Goal: Task Accomplishment & Management: Manage account settings

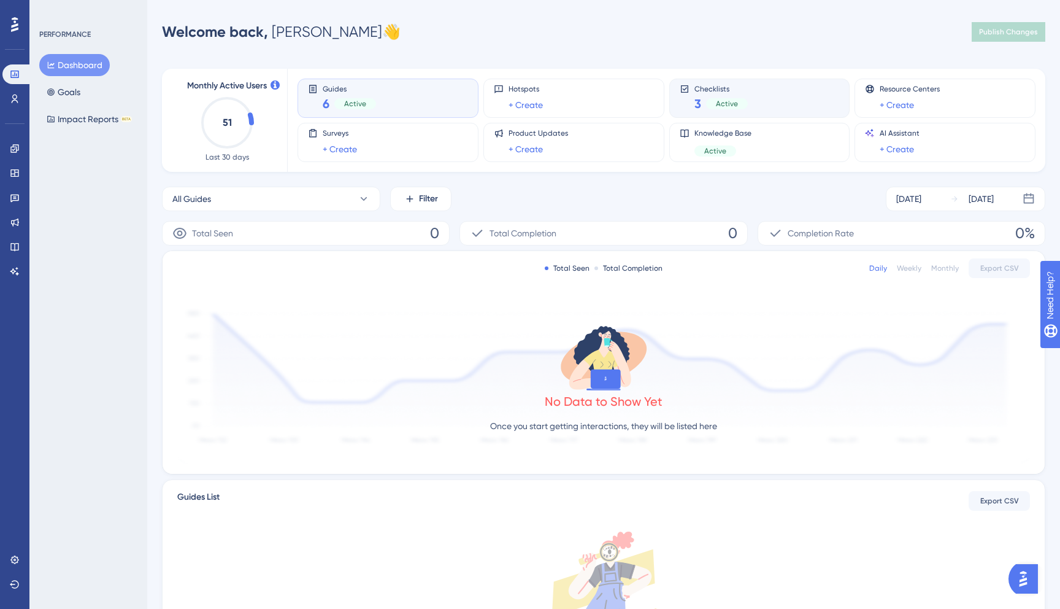
click at [763, 101] on div "Checklists 3 Active" at bounding box center [760, 98] width 160 height 28
click at [9, 93] on link at bounding box center [14, 99] width 25 height 20
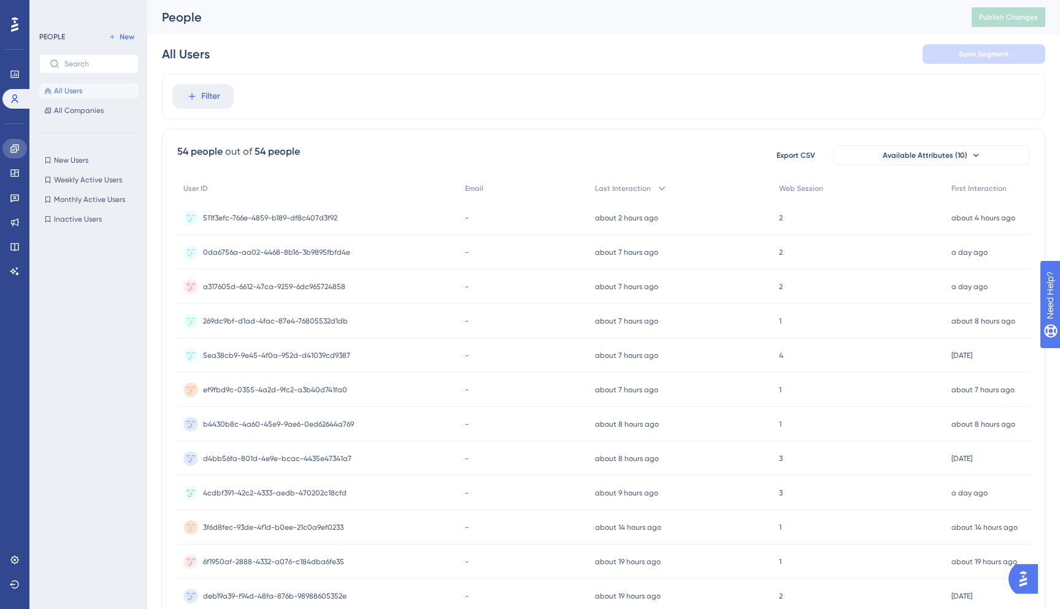
click at [13, 152] on icon at bounding box center [14, 148] width 8 height 8
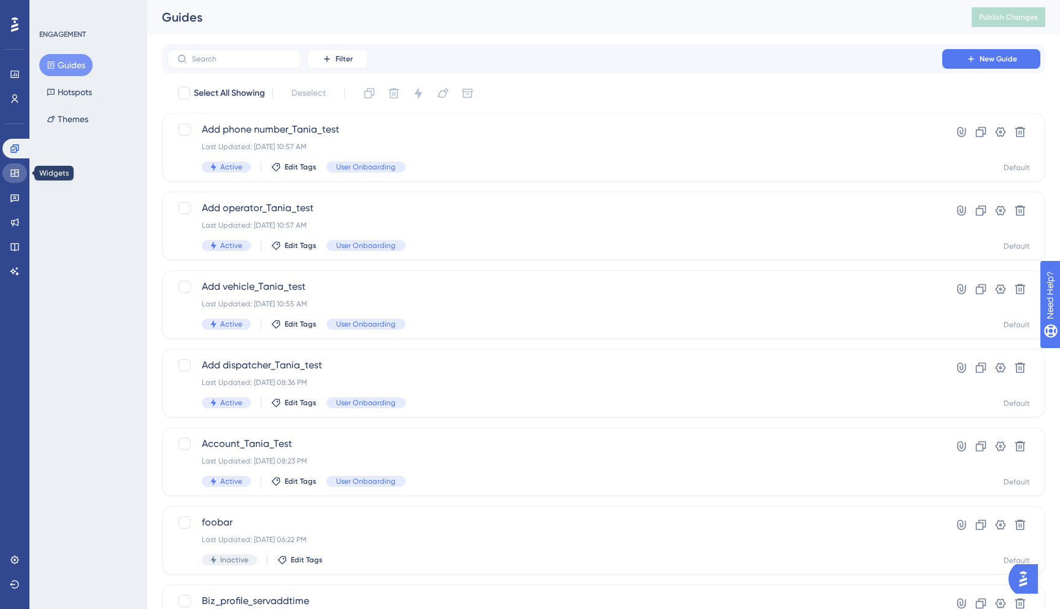
click at [11, 173] on icon at bounding box center [14, 172] width 8 height 7
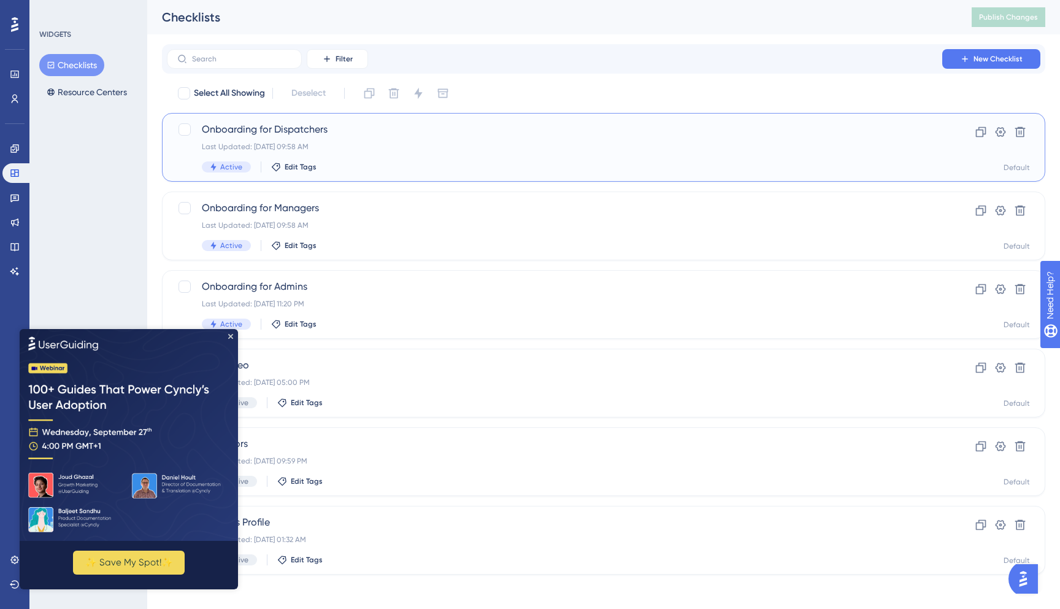
click at [234, 165] on span "Active" at bounding box center [231, 167] width 22 height 10
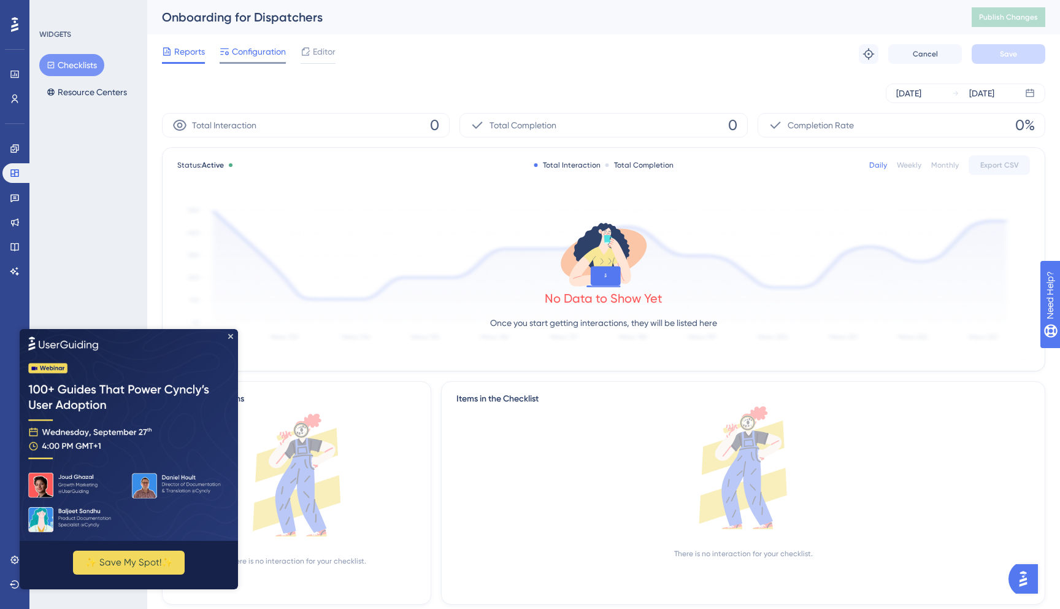
click at [239, 45] on span "Configuration" at bounding box center [259, 51] width 54 height 15
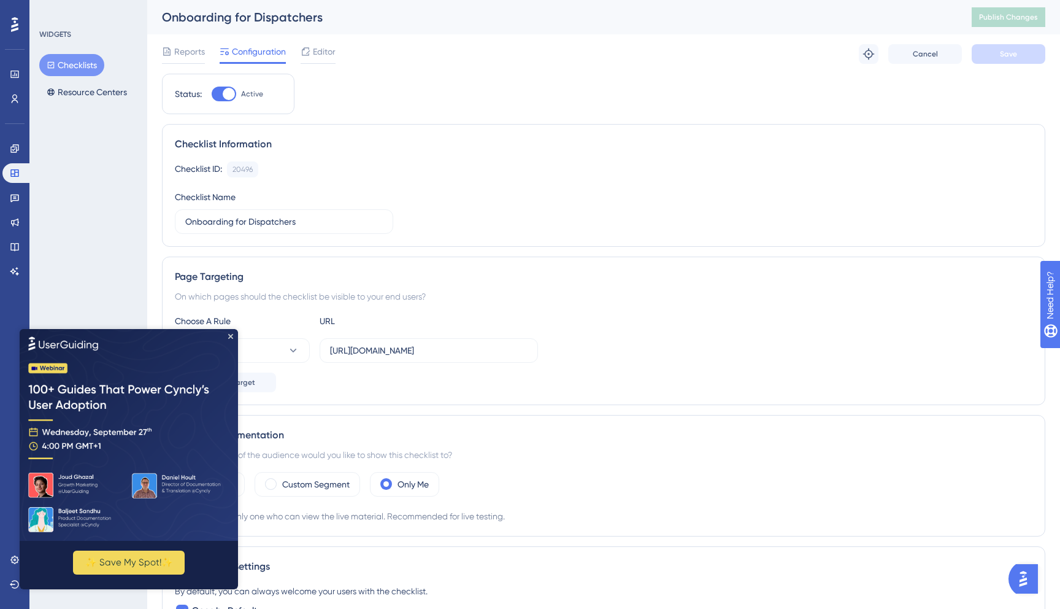
click at [218, 90] on div at bounding box center [224, 94] width 25 height 15
click at [212, 94] on input "Active" at bounding box center [211, 94] width 1 height 1
checkbox input "false"
click at [987, 48] on button "Save" at bounding box center [1009, 54] width 74 height 20
click at [1004, 18] on span "Publish Changes" at bounding box center [1008, 17] width 59 height 10
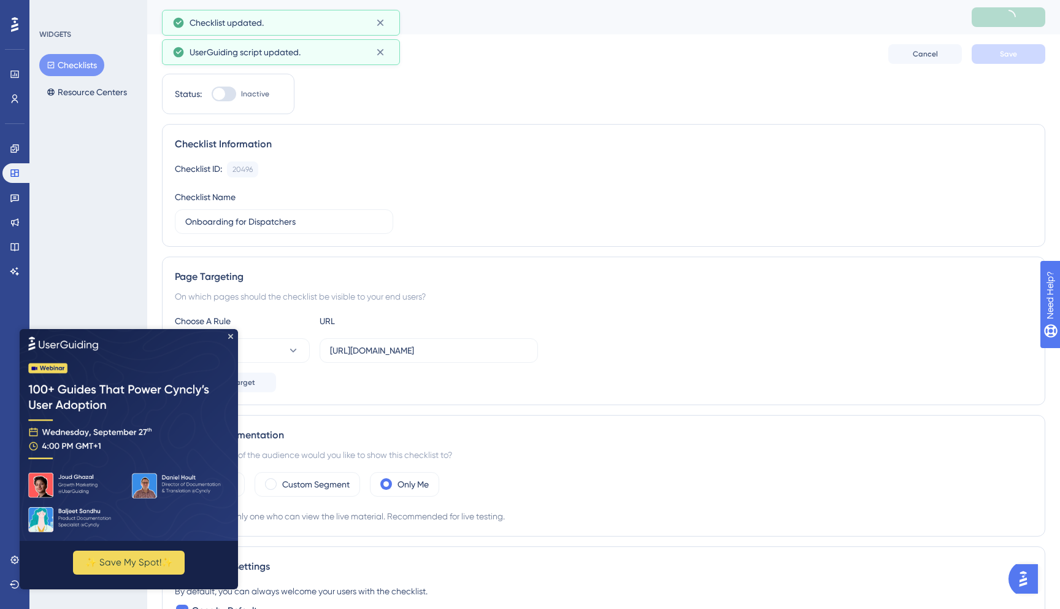
click at [80, 69] on button "Checklists" at bounding box center [71, 65] width 65 height 22
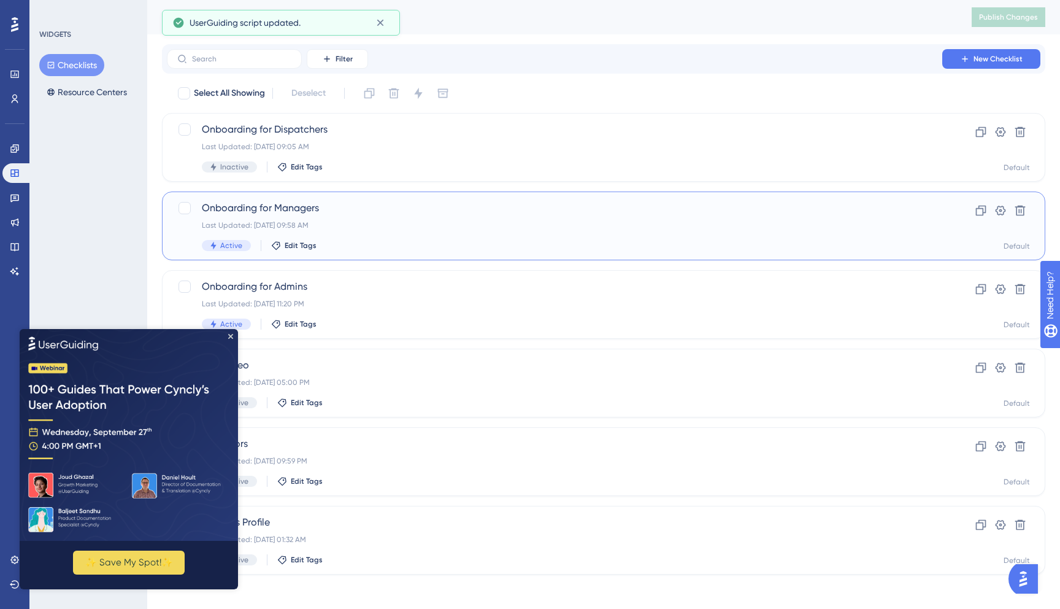
click at [353, 241] on div "Active Edit Tags" at bounding box center [555, 245] width 706 height 11
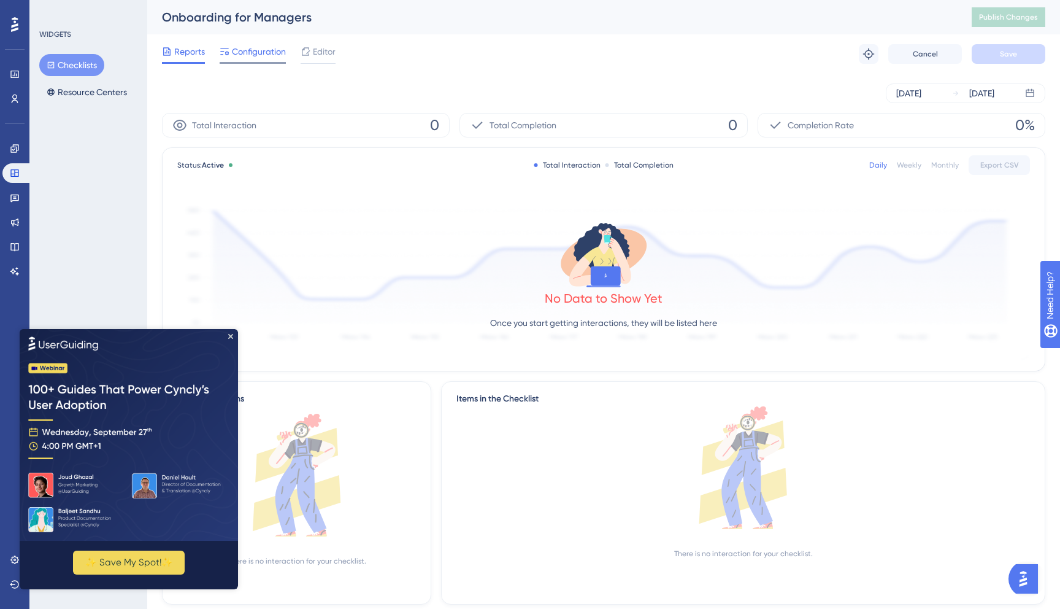
click at [272, 53] on span "Configuration" at bounding box center [259, 51] width 54 height 15
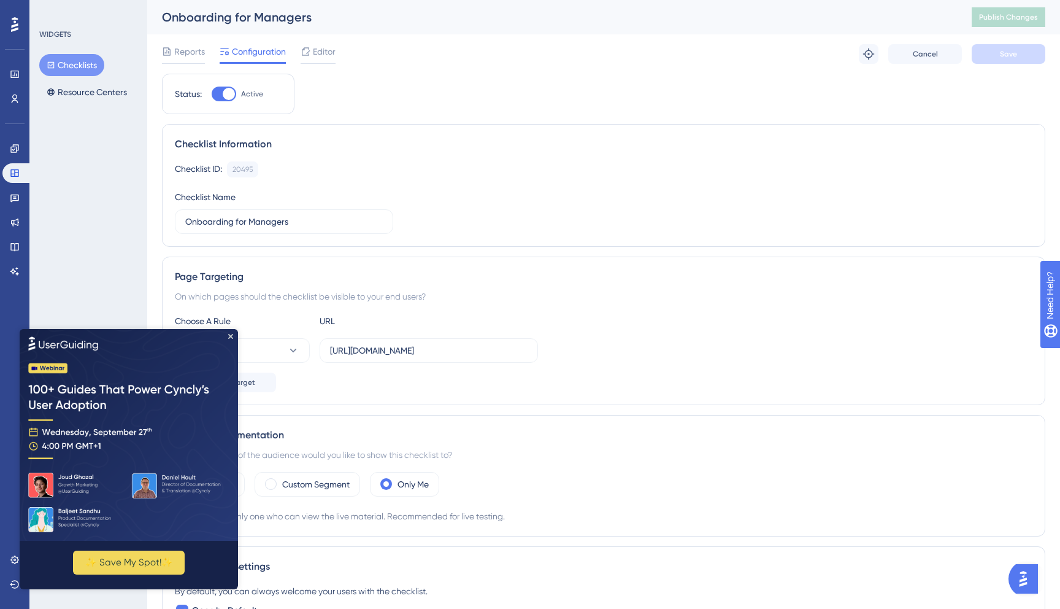
click at [222, 94] on div at bounding box center [224, 94] width 25 height 15
click at [212, 94] on input "Active" at bounding box center [211, 94] width 1 height 1
checkbox input "false"
click at [1003, 59] on button "Save" at bounding box center [1009, 54] width 74 height 20
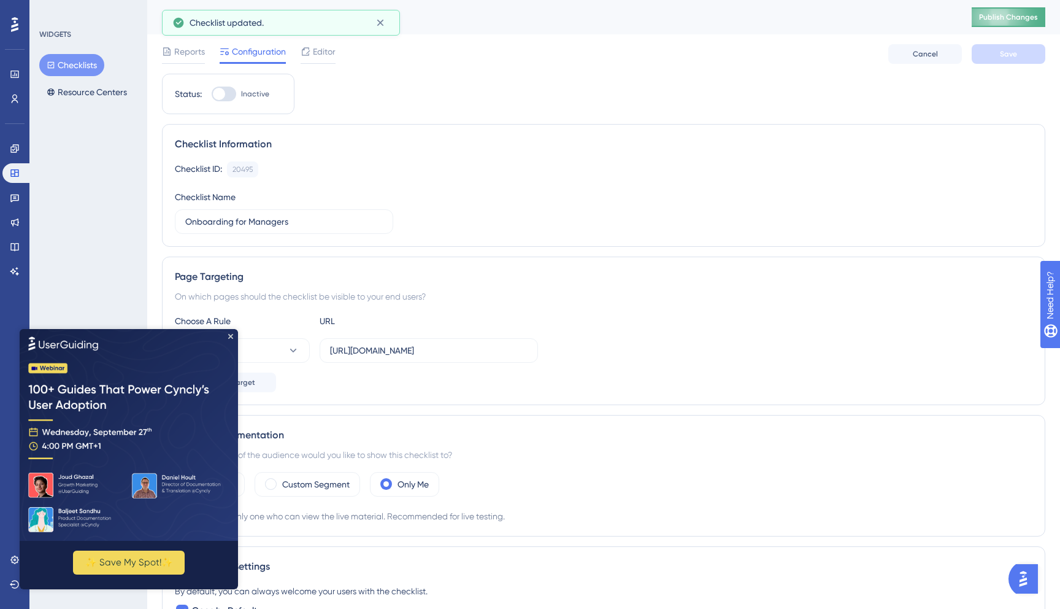
click at [1008, 18] on span "Publish Changes" at bounding box center [1008, 17] width 59 height 10
click at [57, 64] on button "Checklists" at bounding box center [71, 65] width 65 height 22
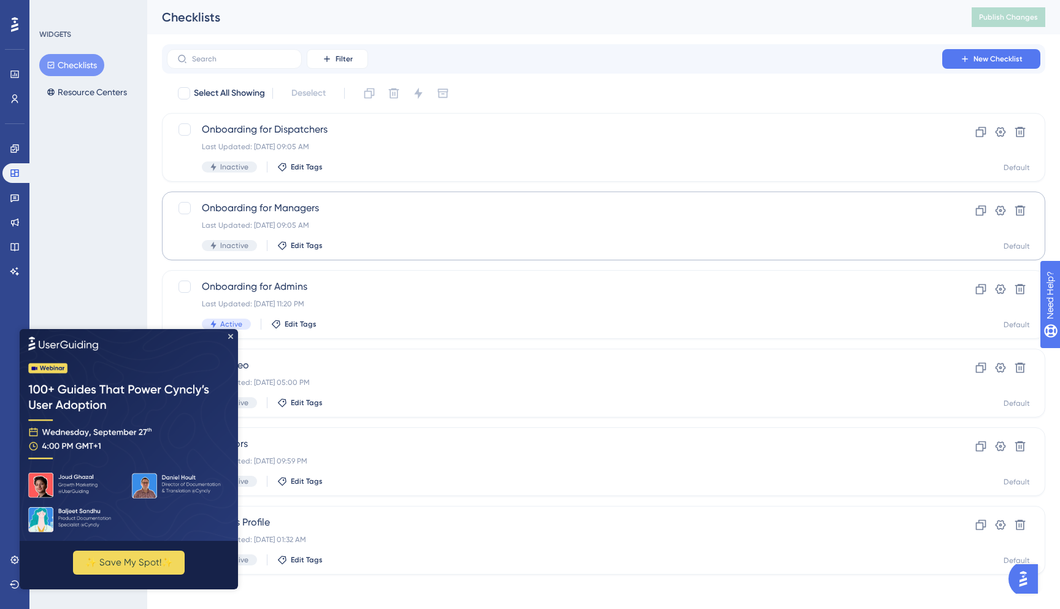
scroll to position [5, 0]
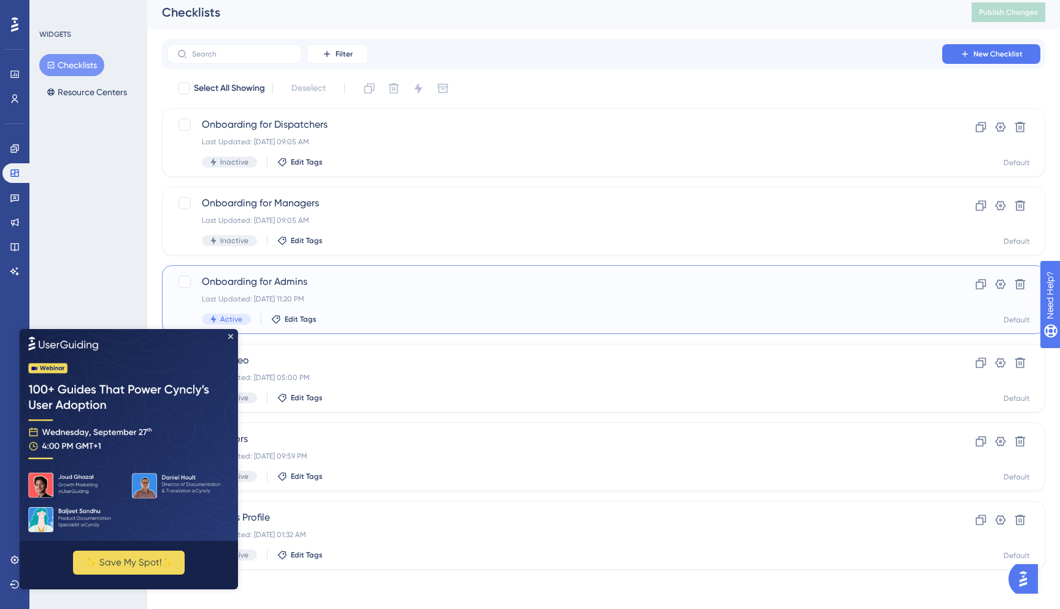
click at [411, 319] on div "Active Edit Tags" at bounding box center [555, 319] width 706 height 11
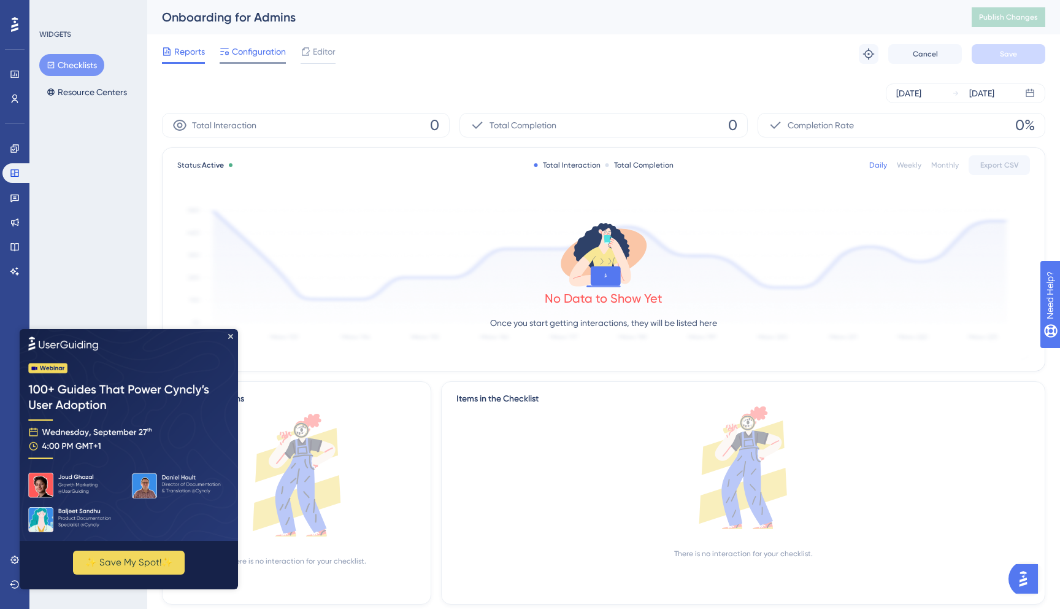
click at [266, 49] on span "Configuration" at bounding box center [259, 51] width 54 height 15
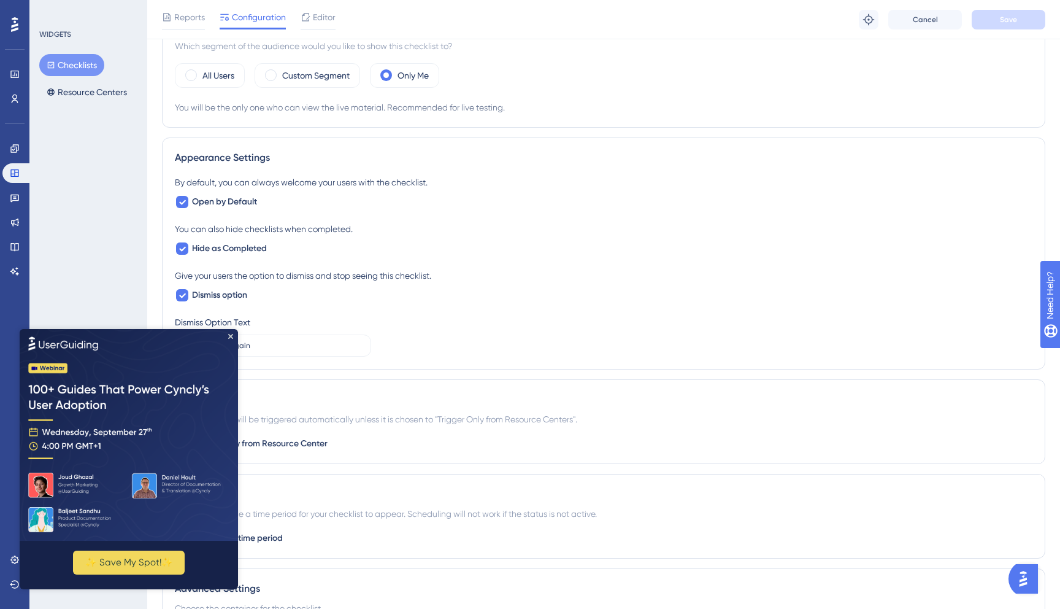
scroll to position [444, 0]
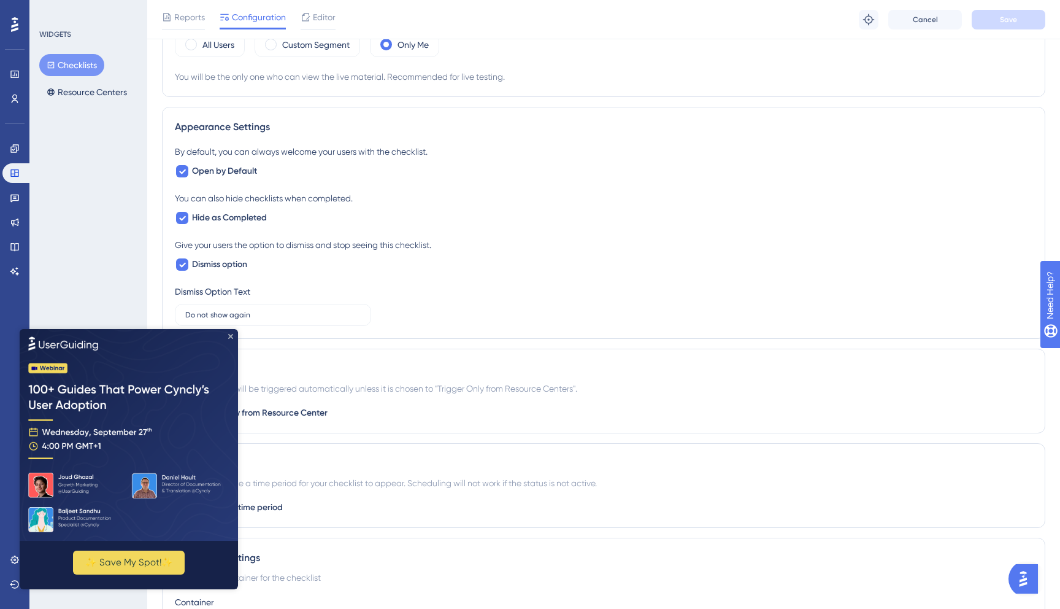
click at [230, 333] on icon "Close Preview" at bounding box center [230, 335] width 5 height 5
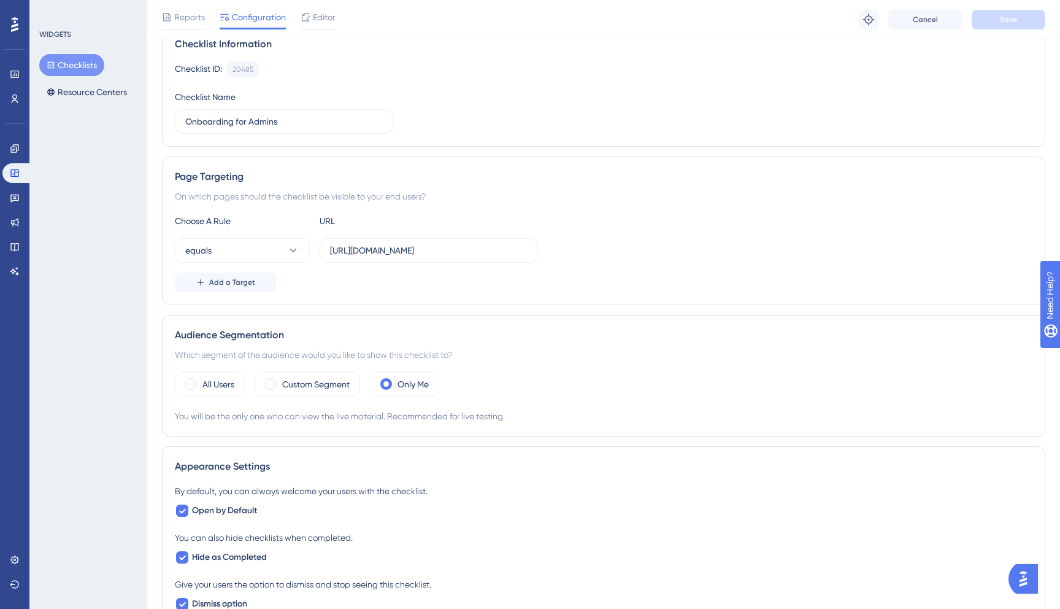
scroll to position [101, 0]
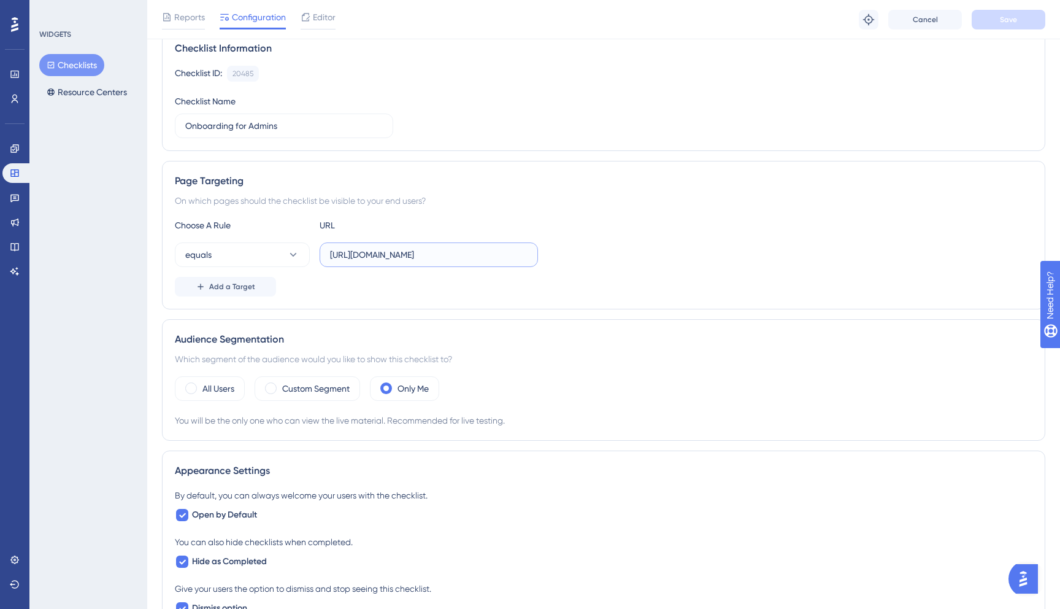
click at [409, 260] on input "[URL][DOMAIN_NAME]" at bounding box center [429, 255] width 198 height 14
paste input "-[URL]"
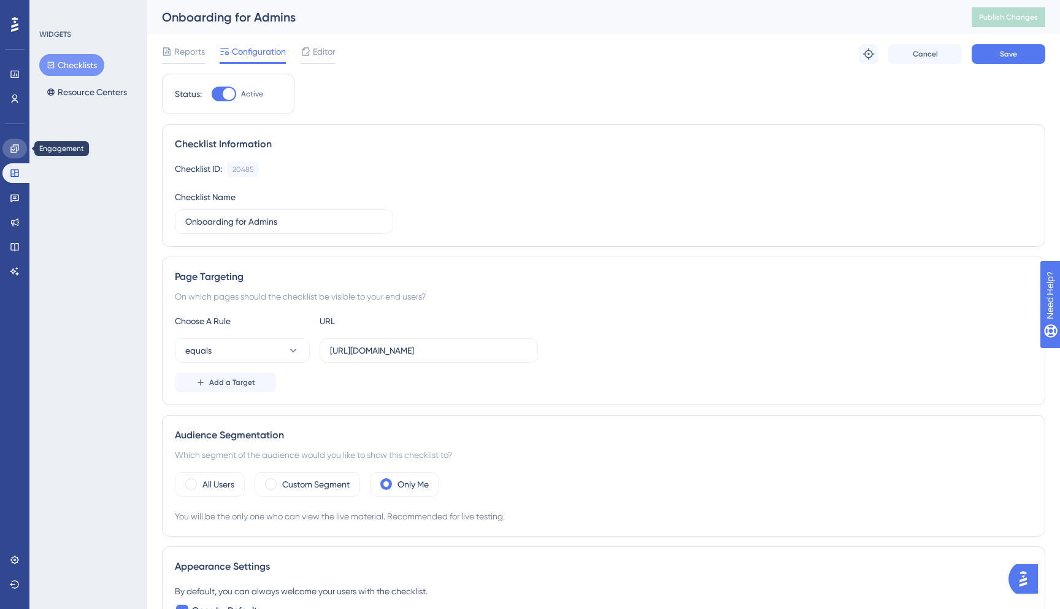
click at [13, 149] on icon at bounding box center [14, 148] width 8 height 8
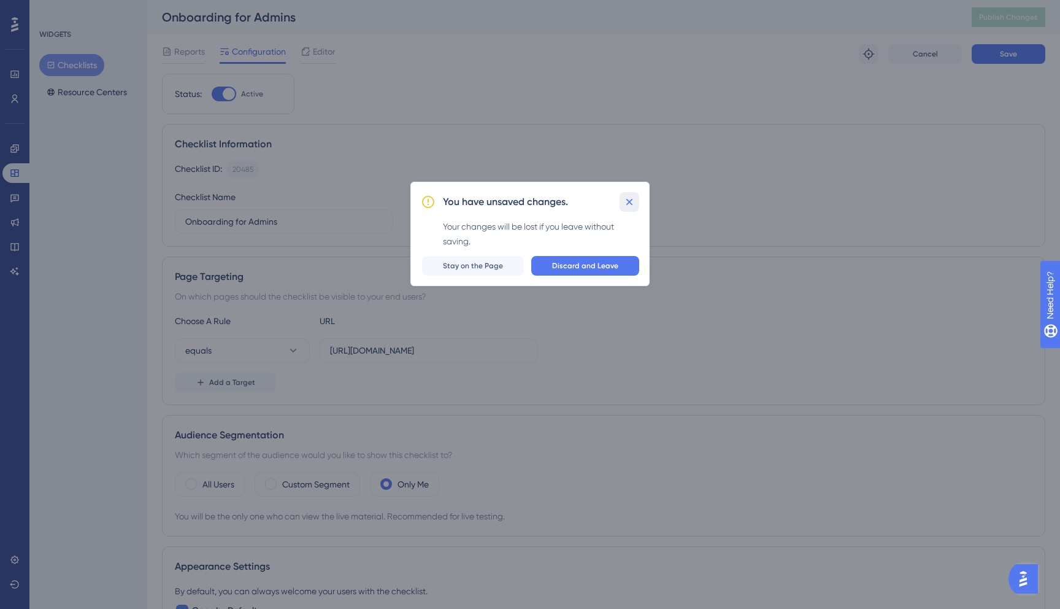
click at [631, 198] on icon at bounding box center [630, 202] width 12 height 12
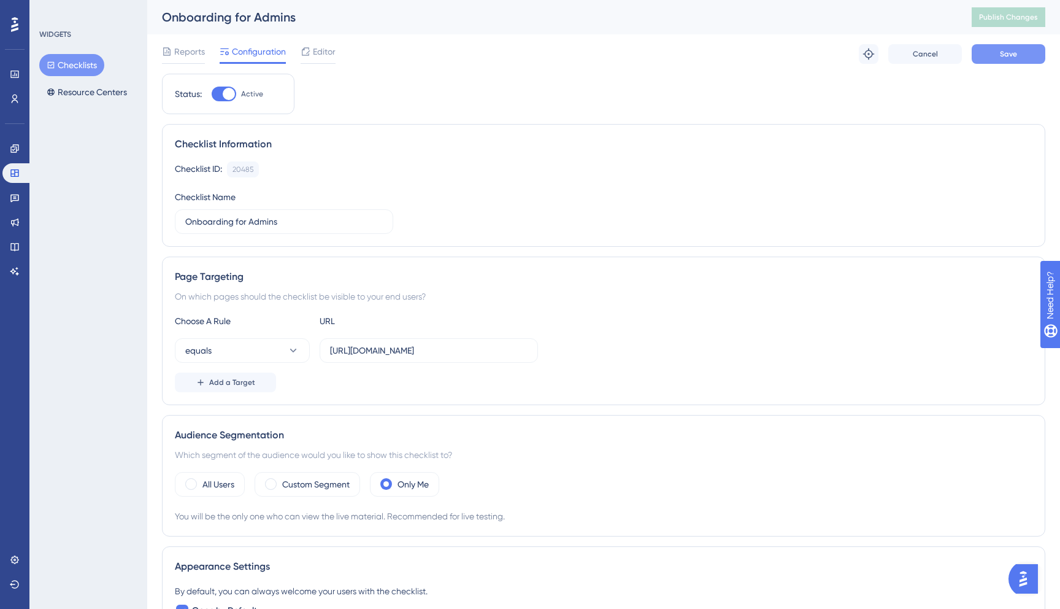
click at [1003, 53] on span "Save" at bounding box center [1008, 54] width 17 height 10
click at [1010, 21] on span "Publish Changes" at bounding box center [1008, 17] width 59 height 10
click at [466, 349] on input "[URL][DOMAIN_NAME]" at bounding box center [429, 351] width 198 height 14
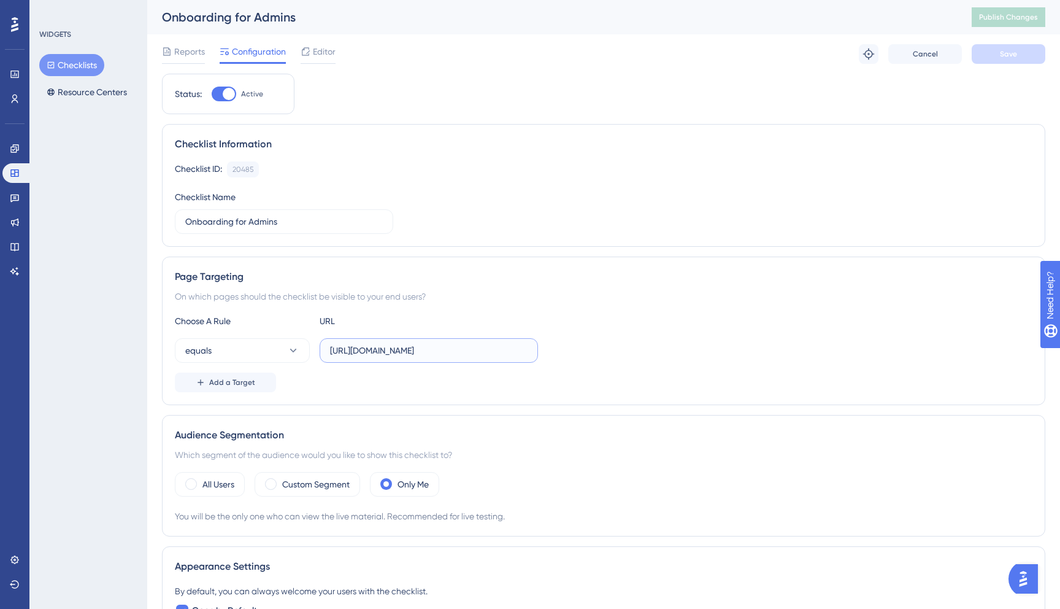
paste input "text"
type input "[URL][DOMAIN_NAME]"
click at [1005, 56] on span "Save" at bounding box center [1008, 54] width 17 height 10
click at [1003, 34] on div "Onboarding for Admins Publish Changes" at bounding box center [603, 17] width 913 height 34
click at [1001, 21] on span "Publish Changes" at bounding box center [1008, 17] width 59 height 10
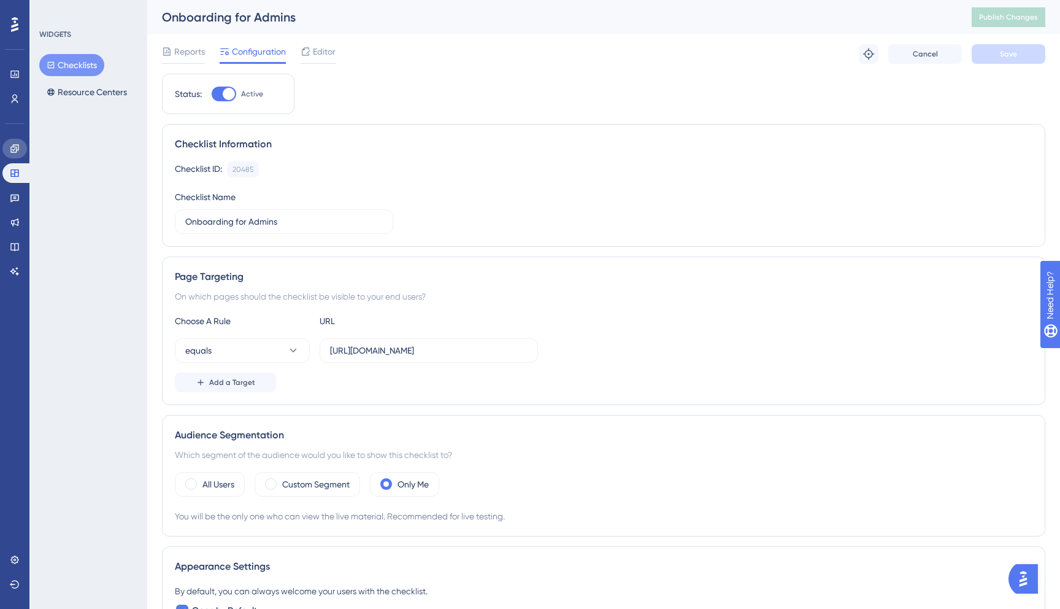
click at [10, 147] on icon at bounding box center [15, 149] width 10 height 10
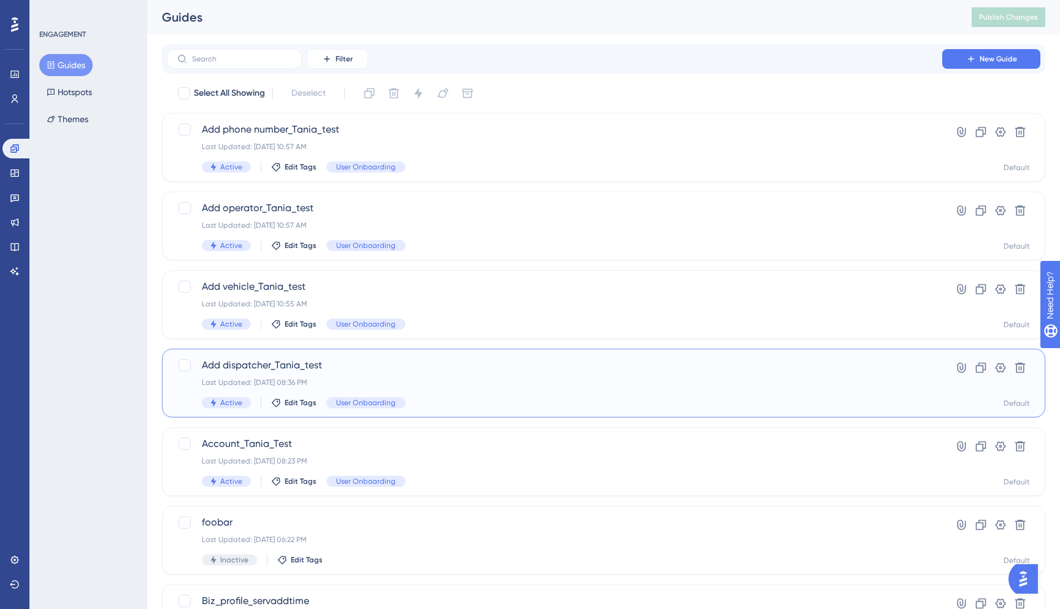
click at [346, 369] on span "Add dispatcher_Tania_test" at bounding box center [555, 365] width 706 height 15
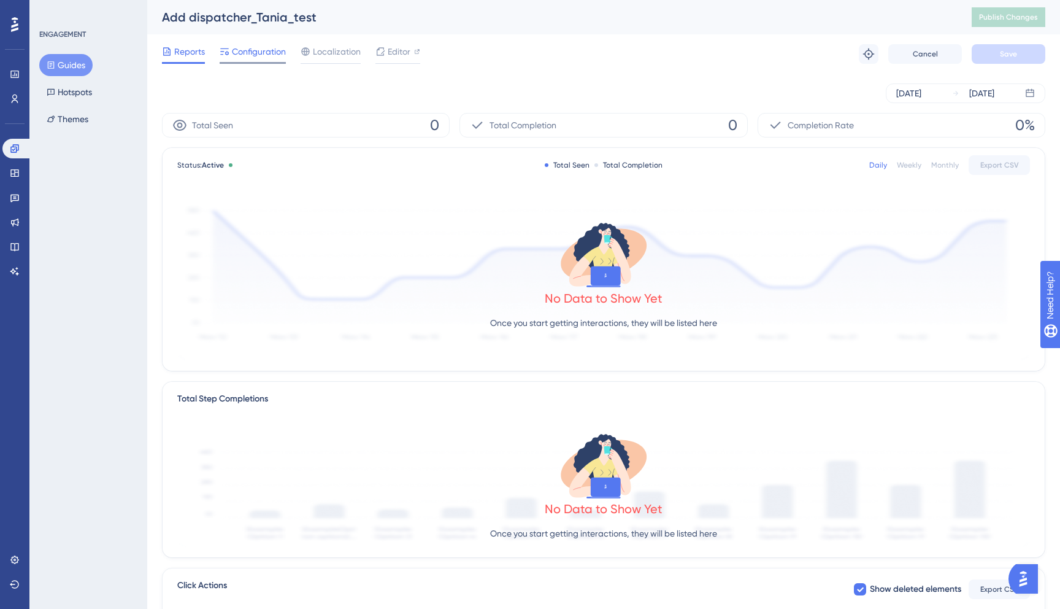
click at [266, 47] on span "Configuration" at bounding box center [259, 51] width 54 height 15
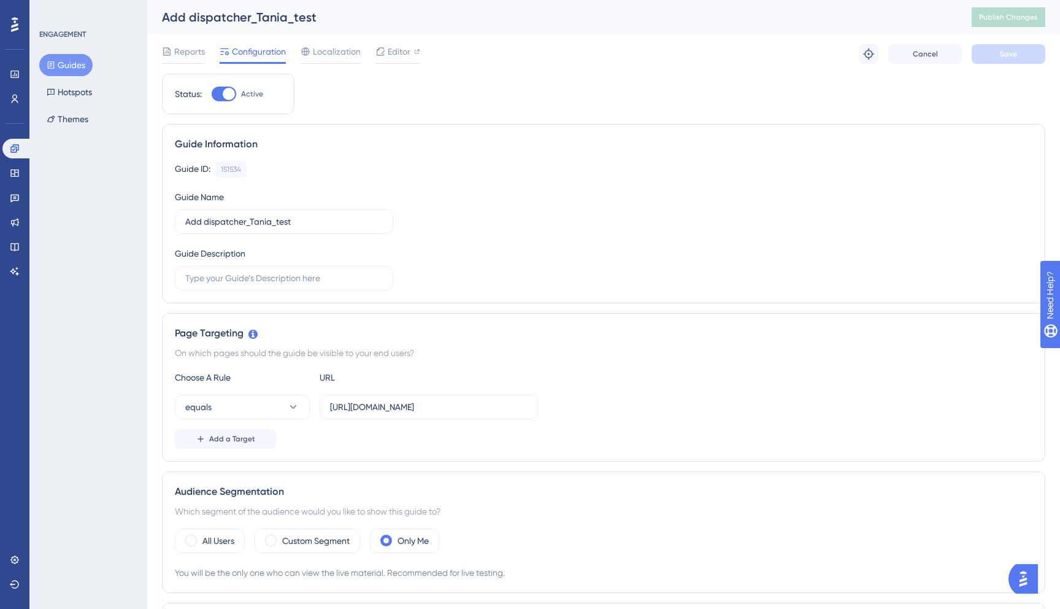
scroll to position [9, 0]
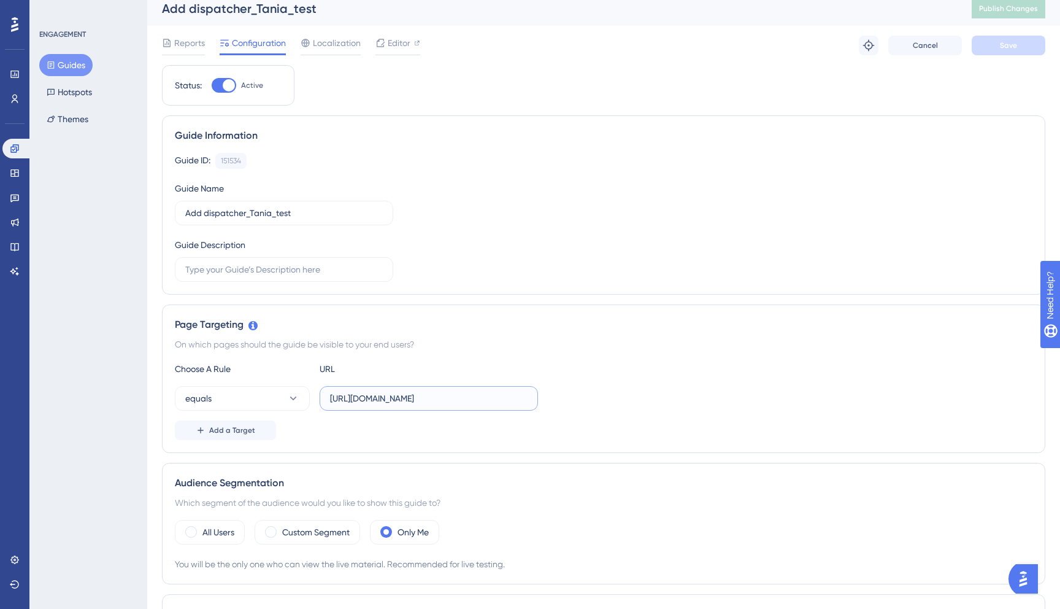
click at [449, 404] on input "[URL][DOMAIN_NAME]" at bounding box center [429, 399] width 198 height 14
click at [449, 401] on input "[URL][DOMAIN_NAME]" at bounding box center [429, 399] width 198 height 14
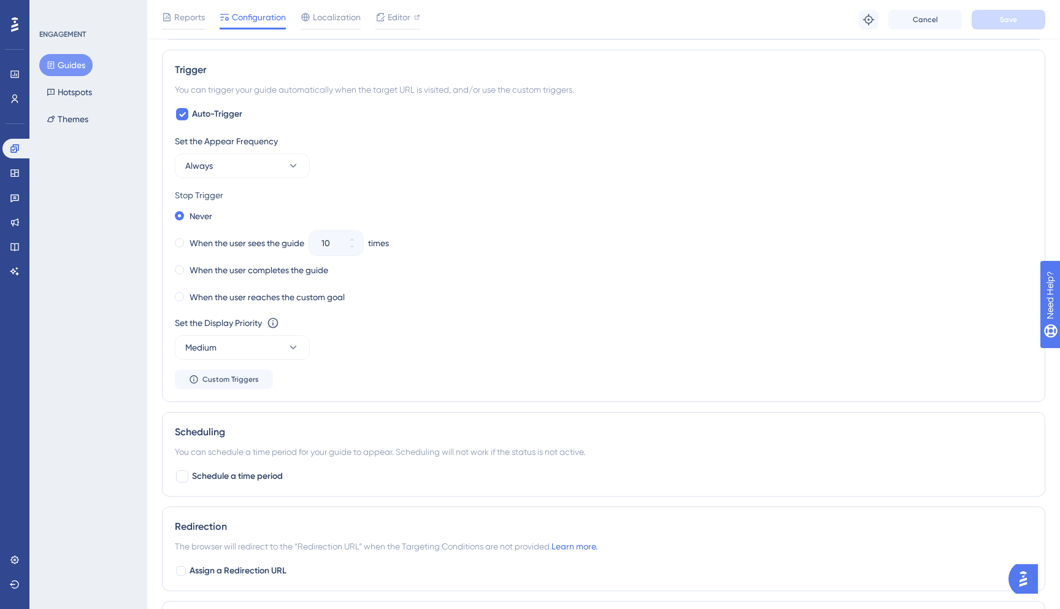
scroll to position [569, 0]
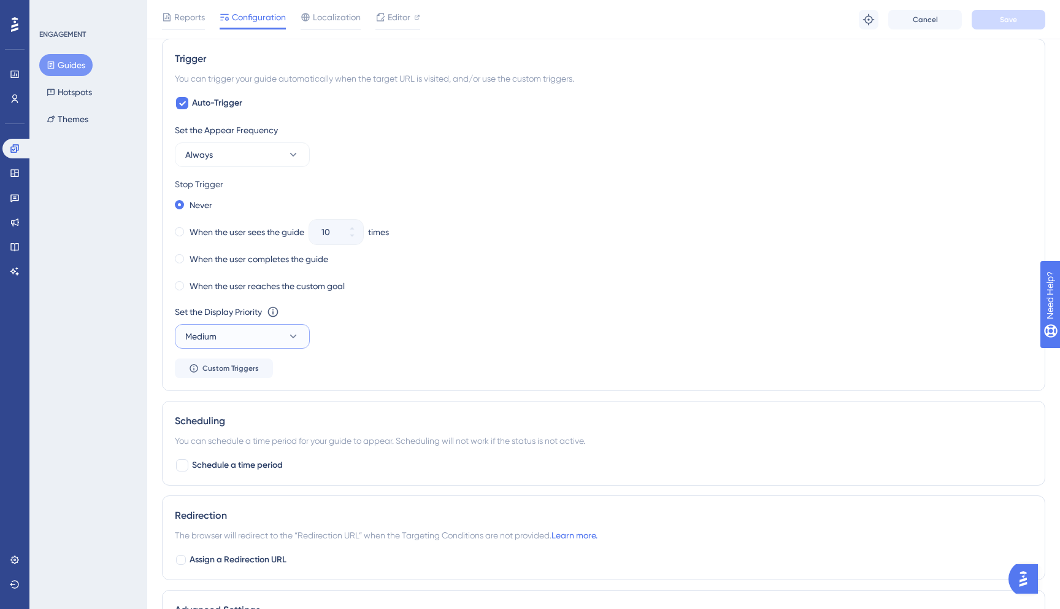
click at [293, 333] on icon at bounding box center [293, 336] width 12 height 12
click at [235, 426] on div "High High" at bounding box center [242, 423] width 99 height 25
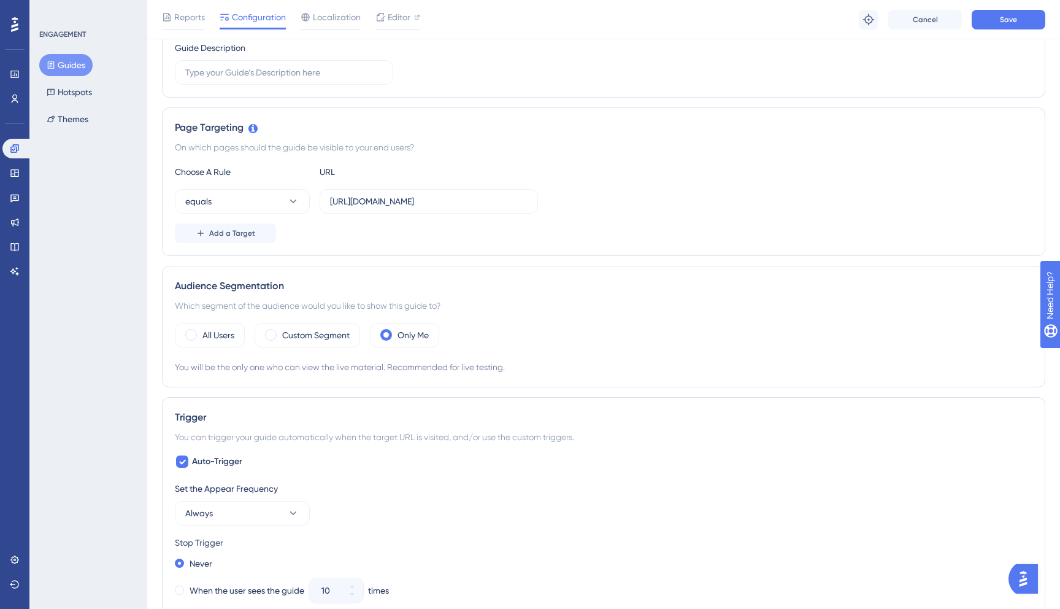
scroll to position [0, 0]
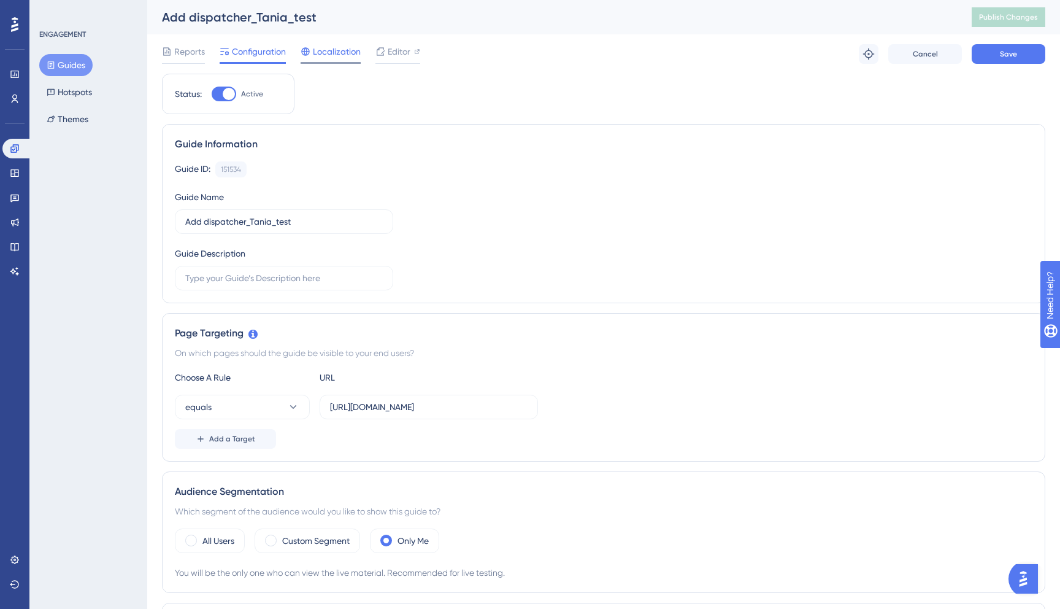
click at [334, 59] on div "Localization" at bounding box center [331, 54] width 60 height 20
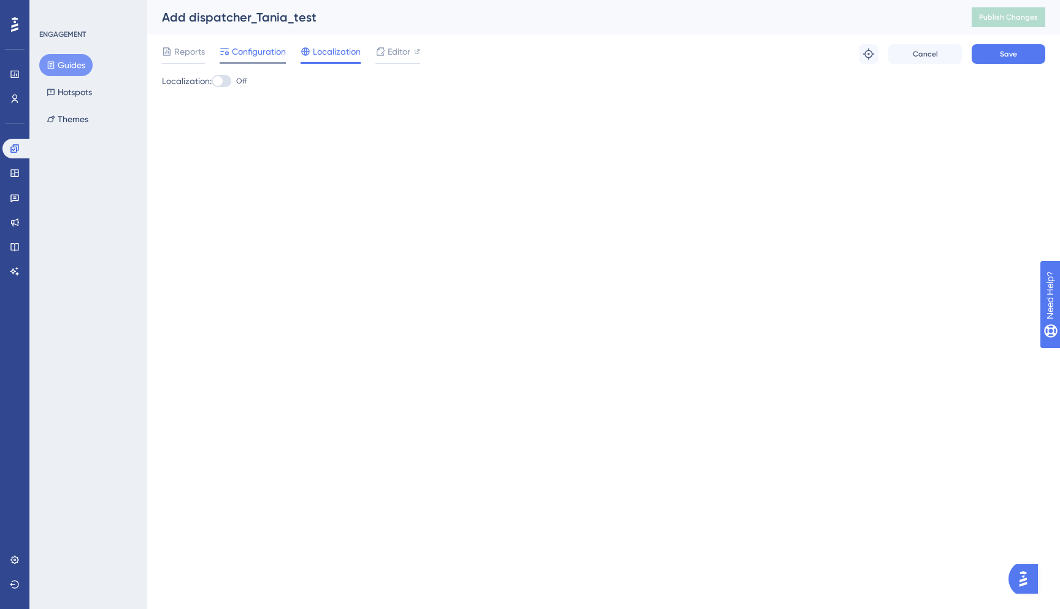
click at [261, 53] on span "Configuration" at bounding box center [259, 51] width 54 height 15
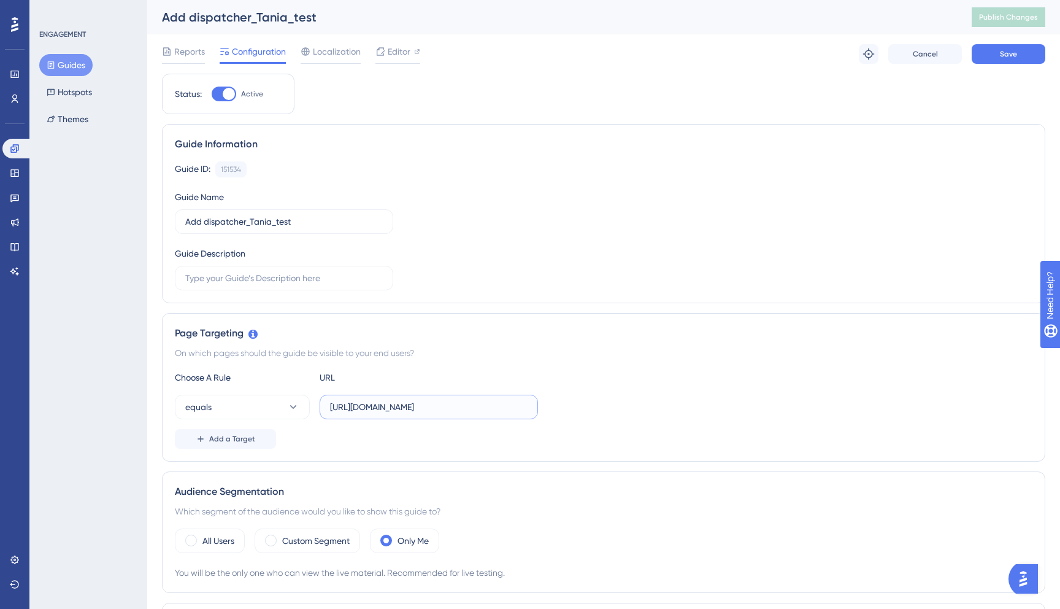
click at [422, 408] on input "[URL][DOMAIN_NAME]" at bounding box center [429, 407] width 198 height 14
click at [1019, 64] on div "Reports Configuration Localization Editor Troubleshoot Cancel Save" at bounding box center [604, 53] width 884 height 39
click at [1014, 50] on span "Save" at bounding box center [1008, 54] width 17 height 10
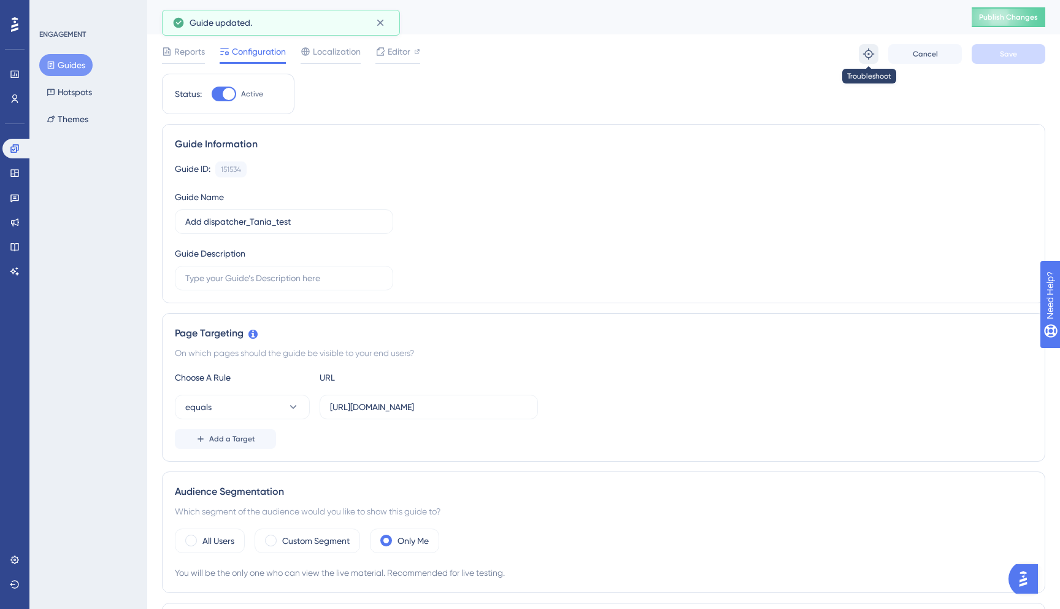
click at [865, 58] on icon at bounding box center [869, 54] width 12 height 12
click at [407, 55] on span "Editor" at bounding box center [399, 51] width 23 height 15
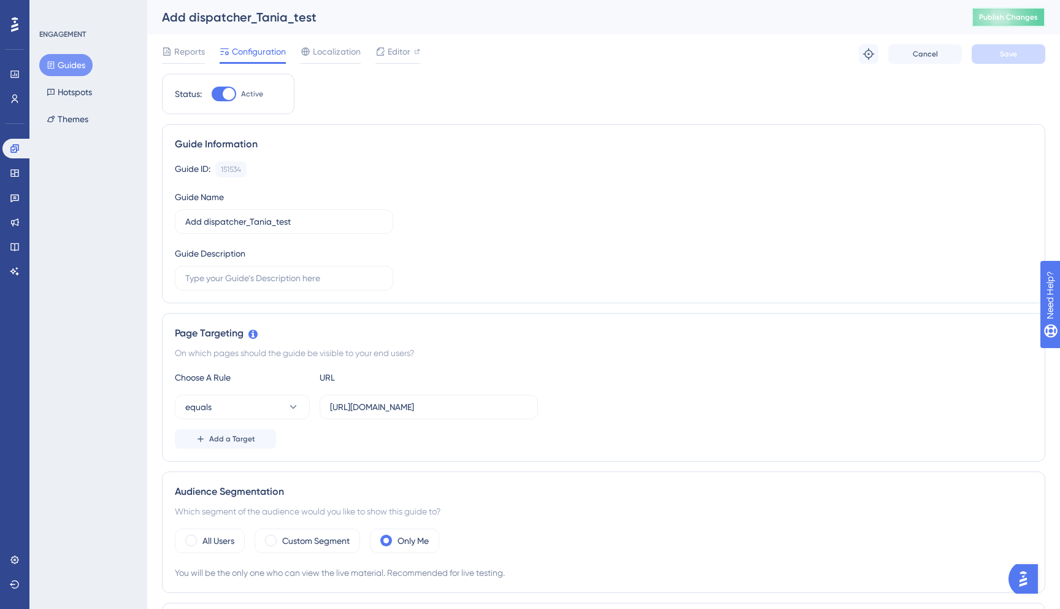
click at [1026, 14] on span "Publish Changes" at bounding box center [1008, 17] width 59 height 10
